Goal: Task Accomplishment & Management: Use online tool/utility

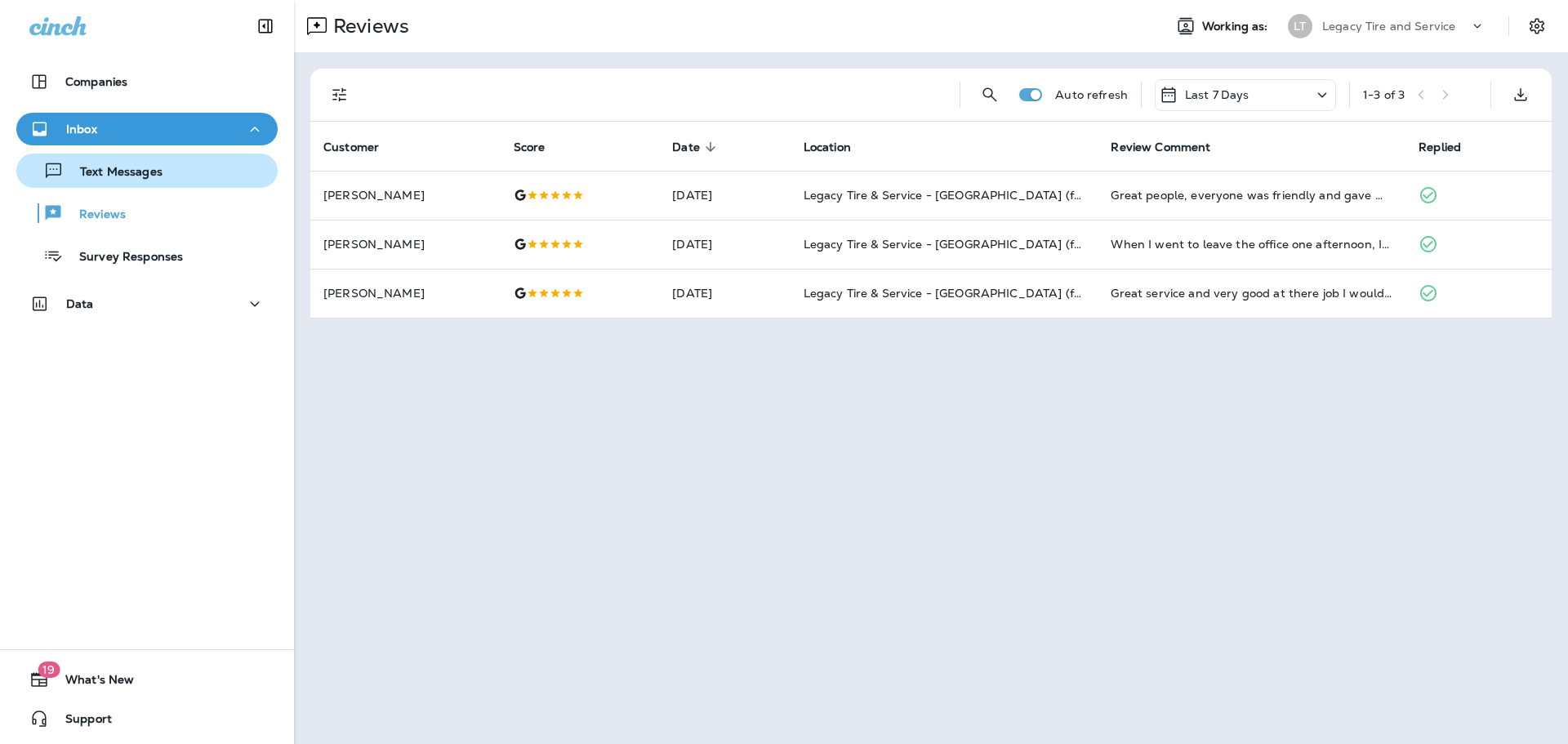
click at [149, 176] on p "Text Messages" at bounding box center [113, 173] width 99 height 15
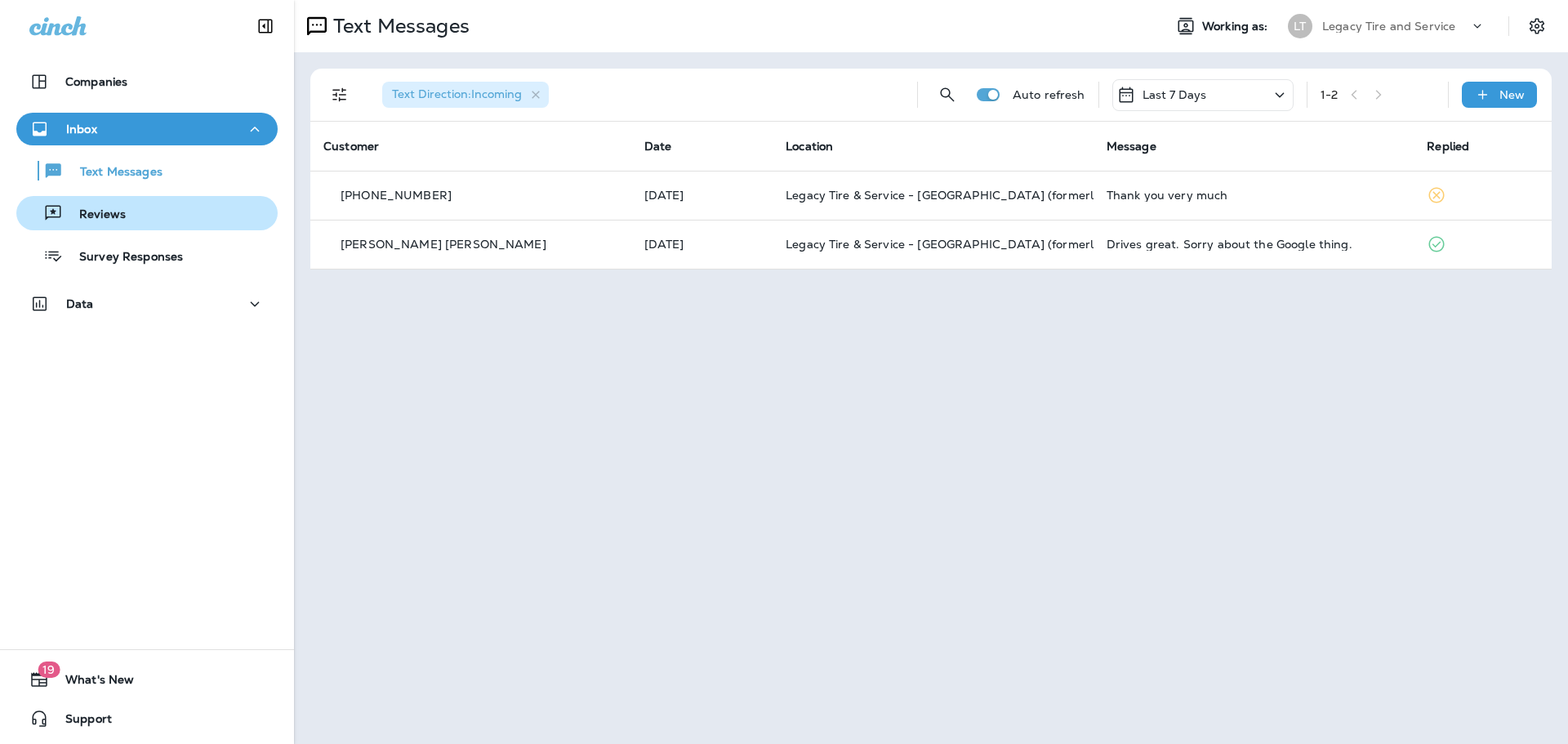
click at [139, 209] on div "Reviews" at bounding box center [147, 212] width 248 height 24
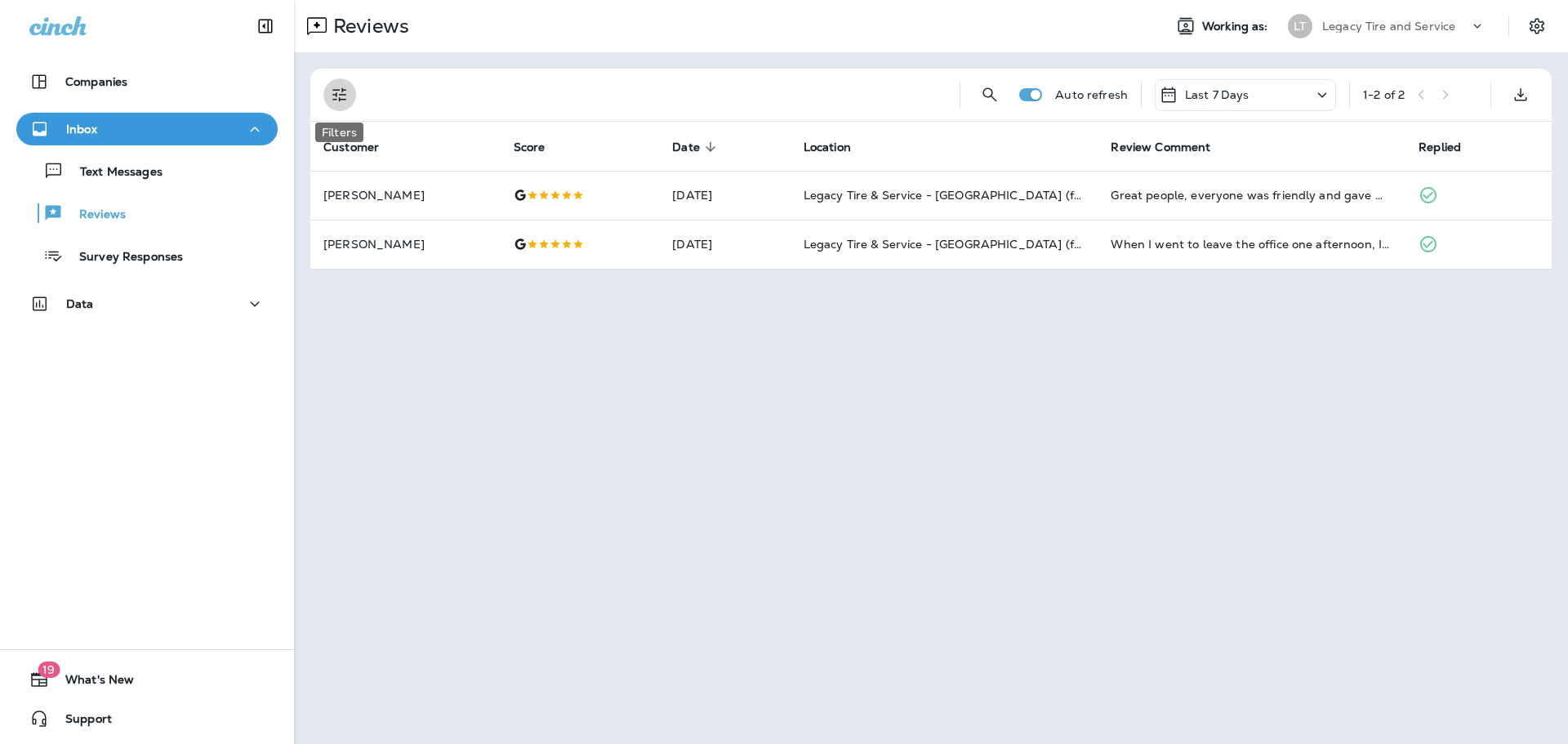
click at [338, 85] on icon "Filters" at bounding box center [339, 94] width 19 height 19
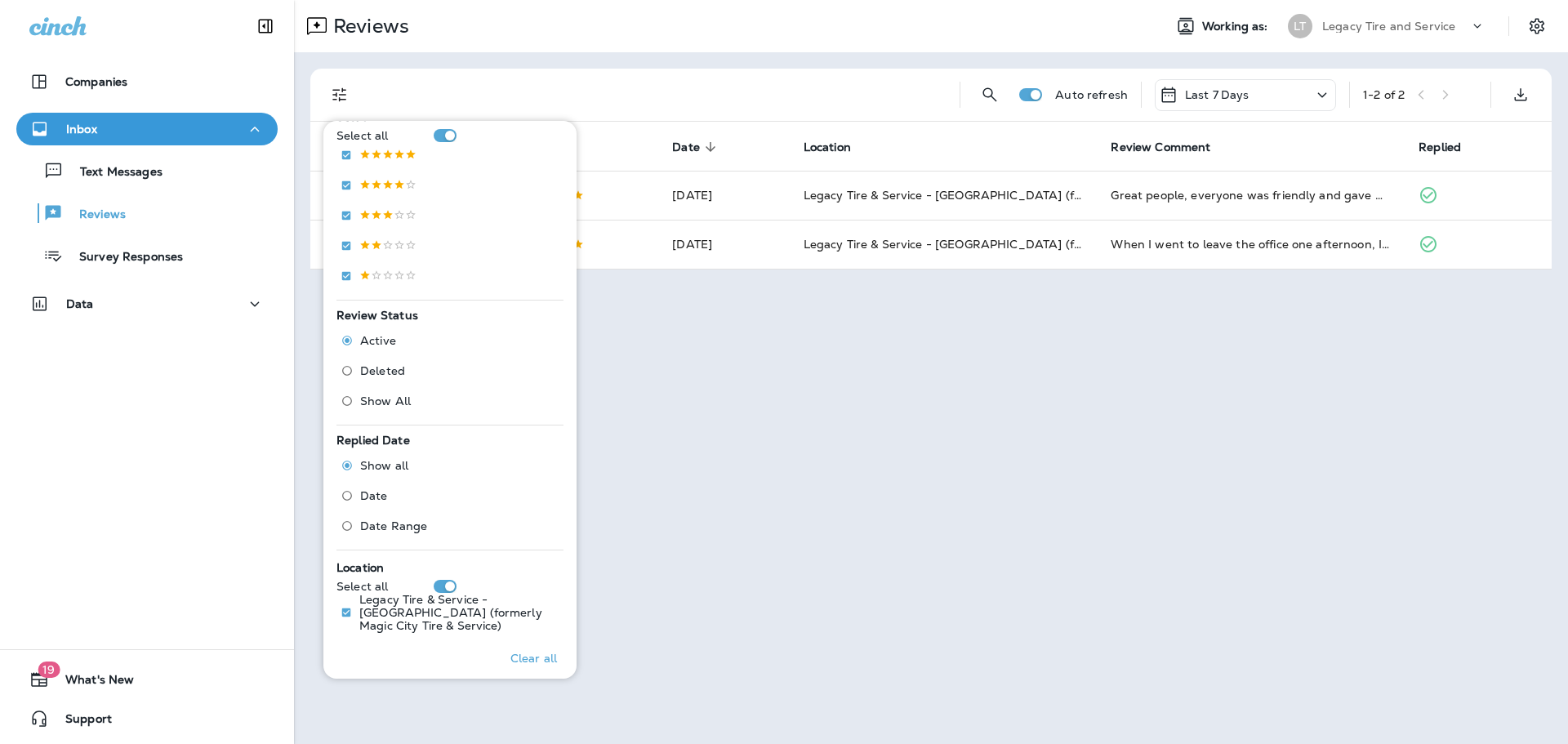
scroll to position [332, 0]
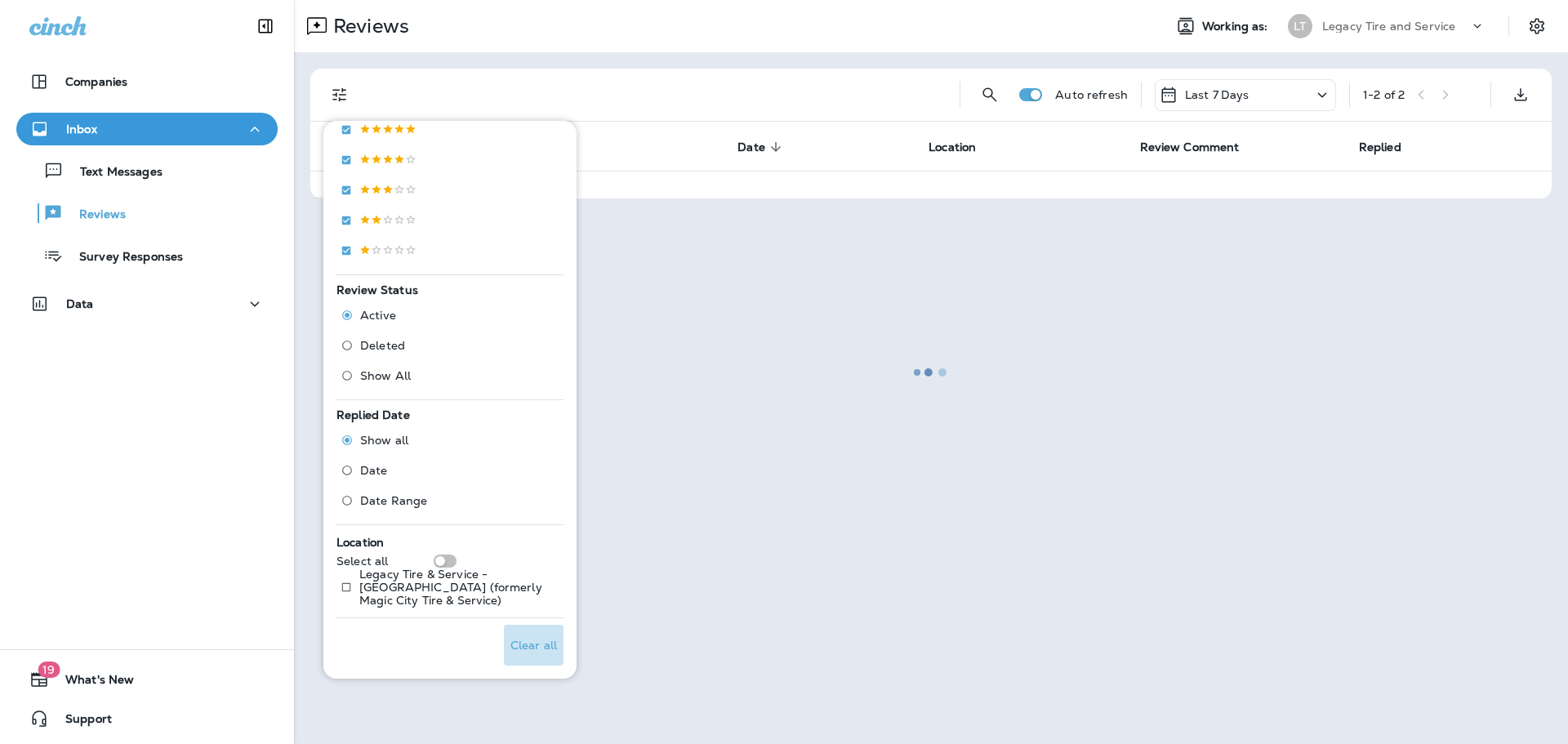
click at [524, 652] on p "Clear all" at bounding box center [533, 646] width 46 height 13
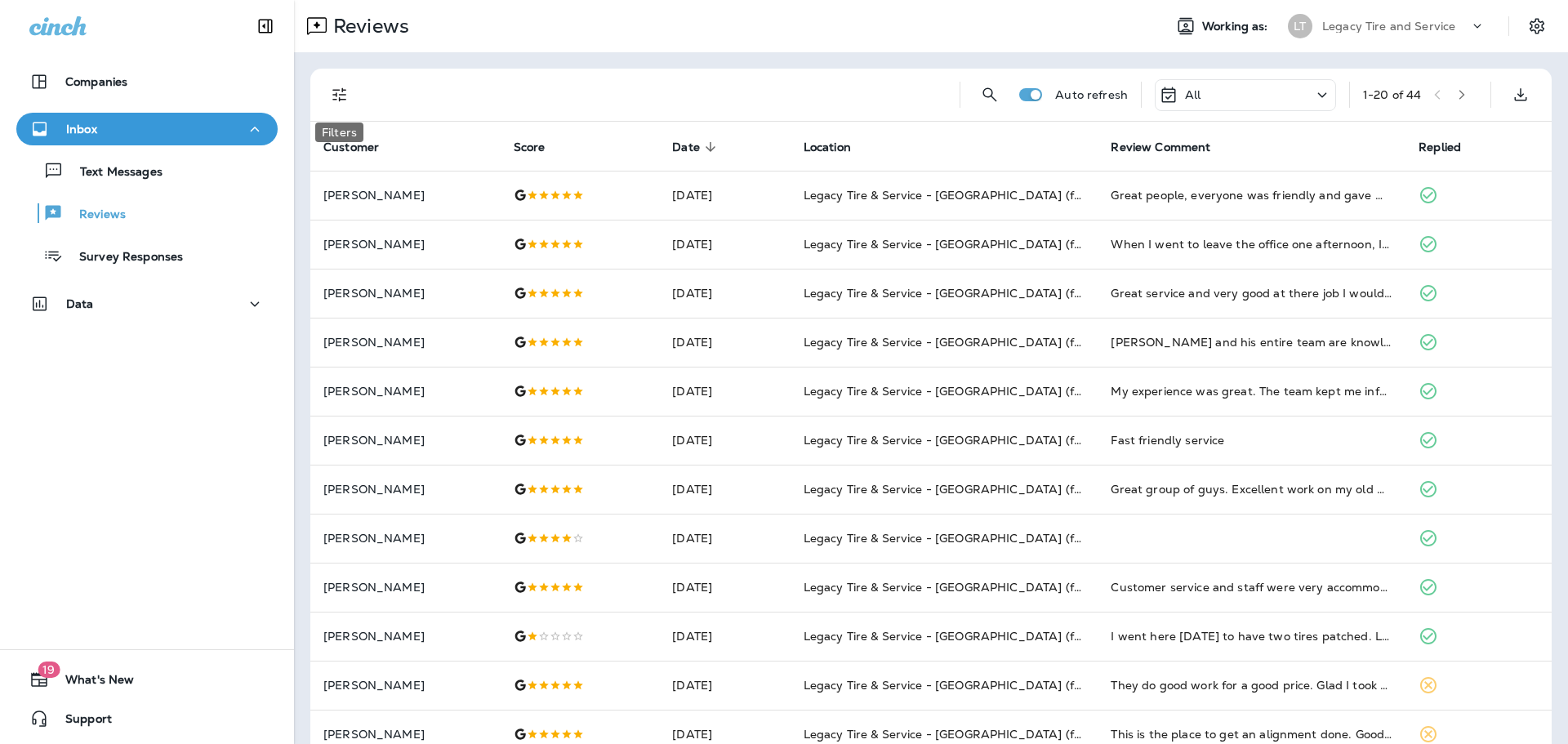
click at [342, 92] on icon "Filters" at bounding box center [339, 94] width 19 height 19
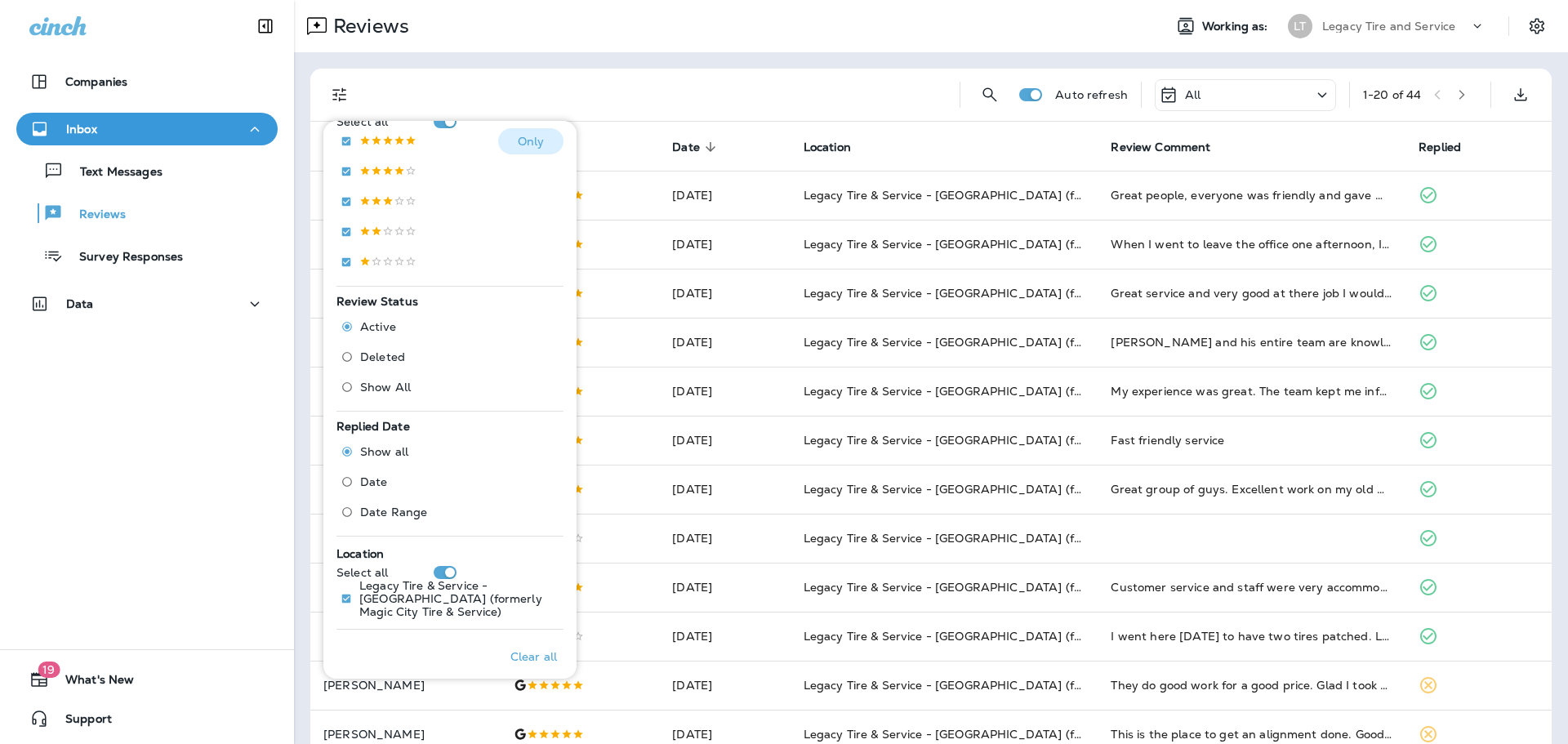
scroll to position [332, 0]
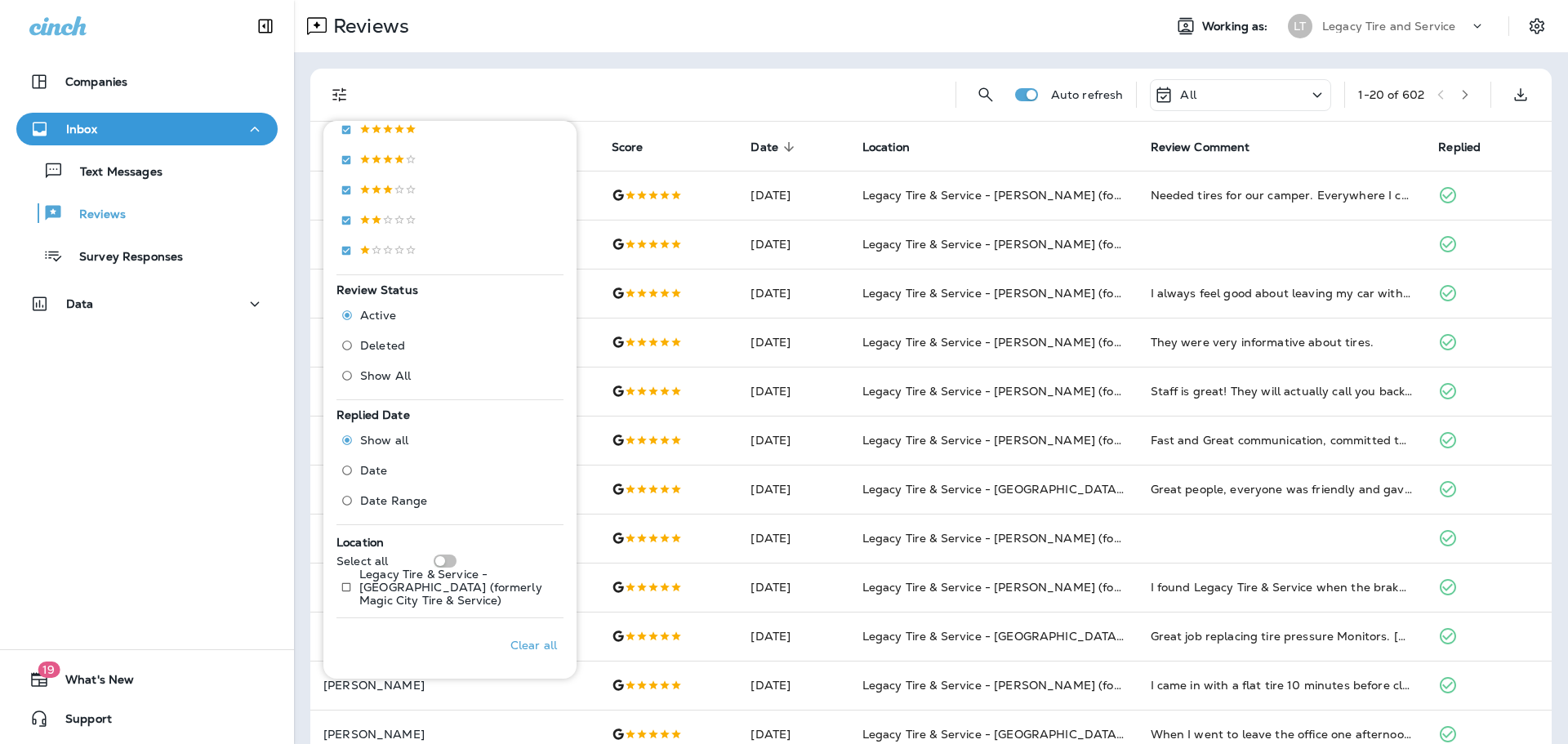
click at [647, 94] on div at bounding box center [656, 95] width 573 height 52
